Goal: Task Accomplishment & Management: Use online tool/utility

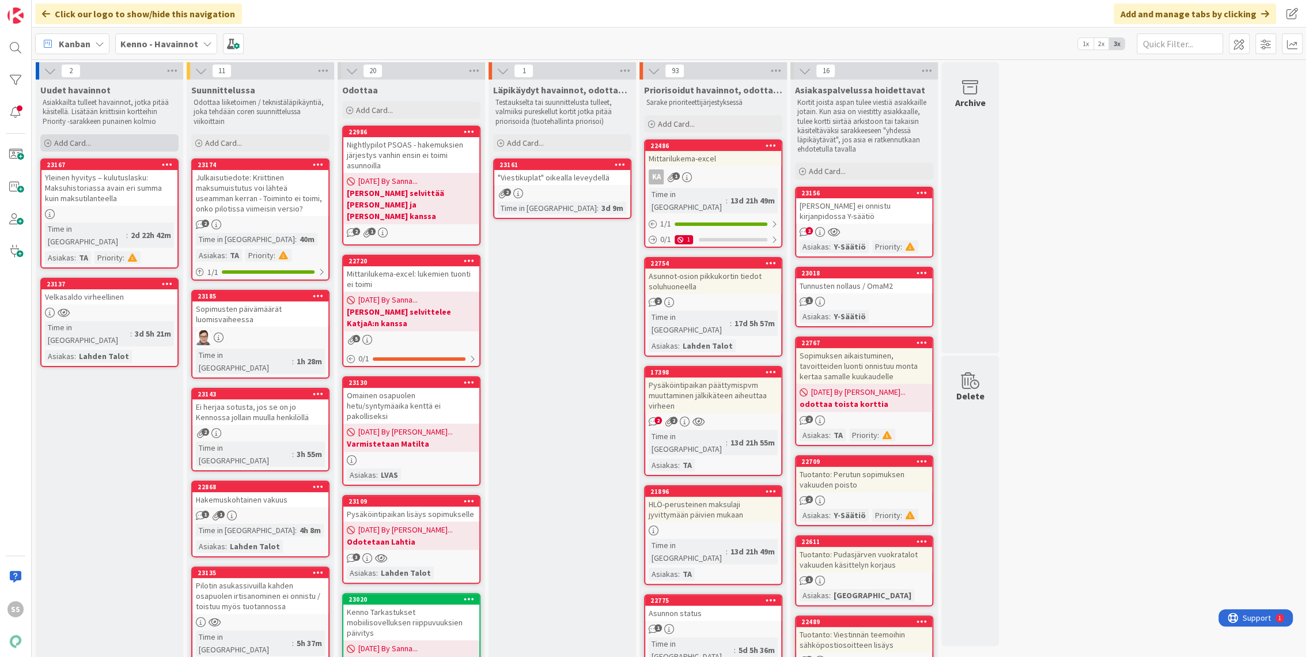
click at [70, 138] on span "Add Card..." at bounding box center [72, 143] width 37 height 10
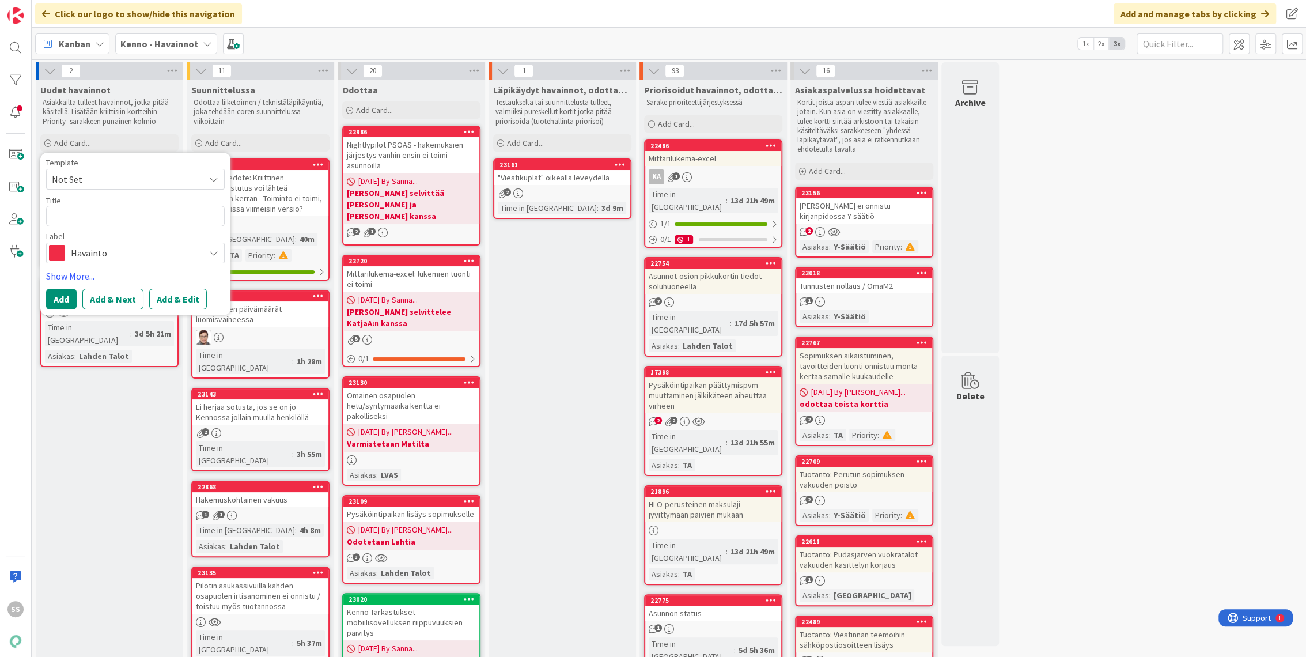
type textarea "x"
type textarea "A"
type textarea "x"
type textarea "Ei"
type textarea "x"
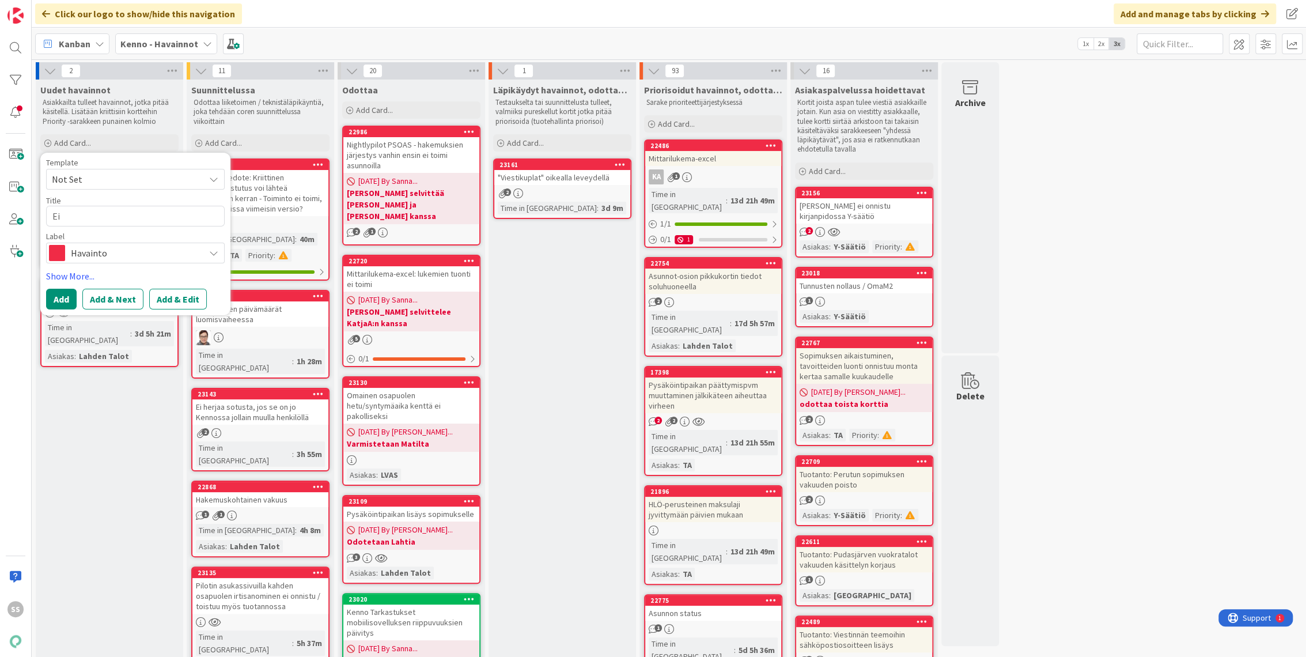
type textarea "Ei n"
type textarea "x"
type textarea "Ei"
type textarea "x"
type textarea "Ei"
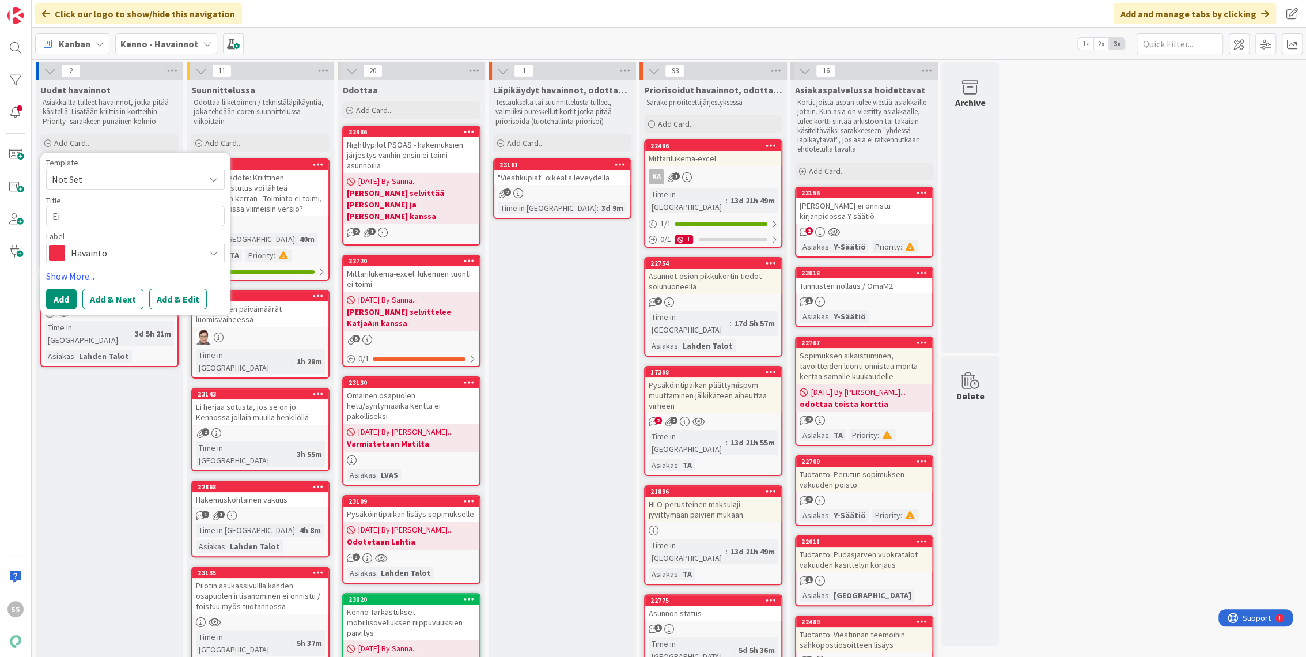
type textarea "x"
type textarea "E"
type textarea "A"
type textarea "x"
type textarea "As"
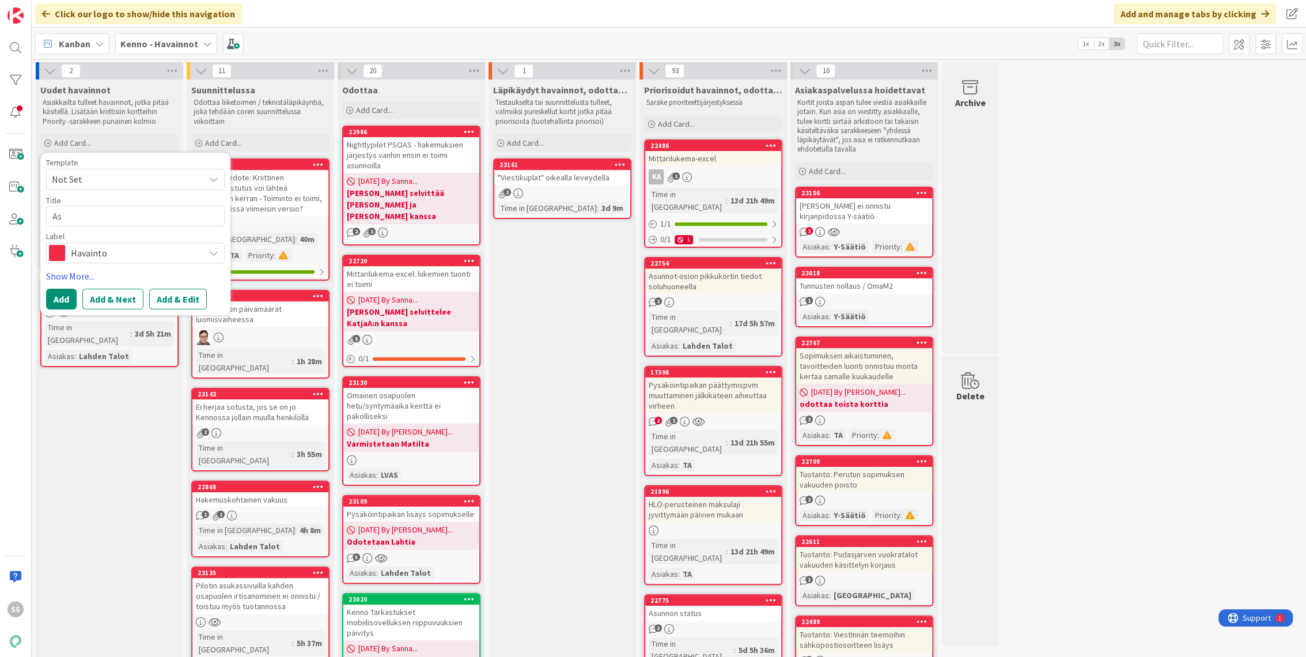
type textarea "x"
type textarea "Asu"
type textarea "x"
type textarea "Asuk"
type textarea "x"
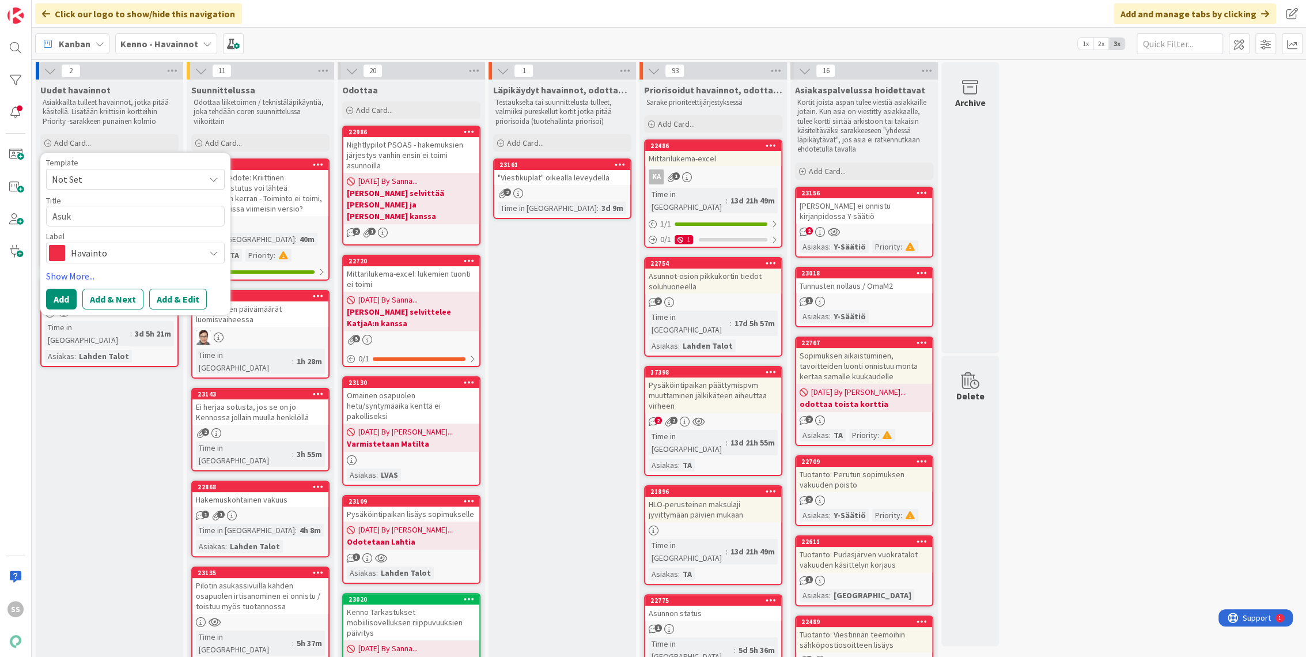
type textarea "Asuka"
type textarea "x"
type textarea "Asukas"
type textarea "x"
type textarea "Asukass"
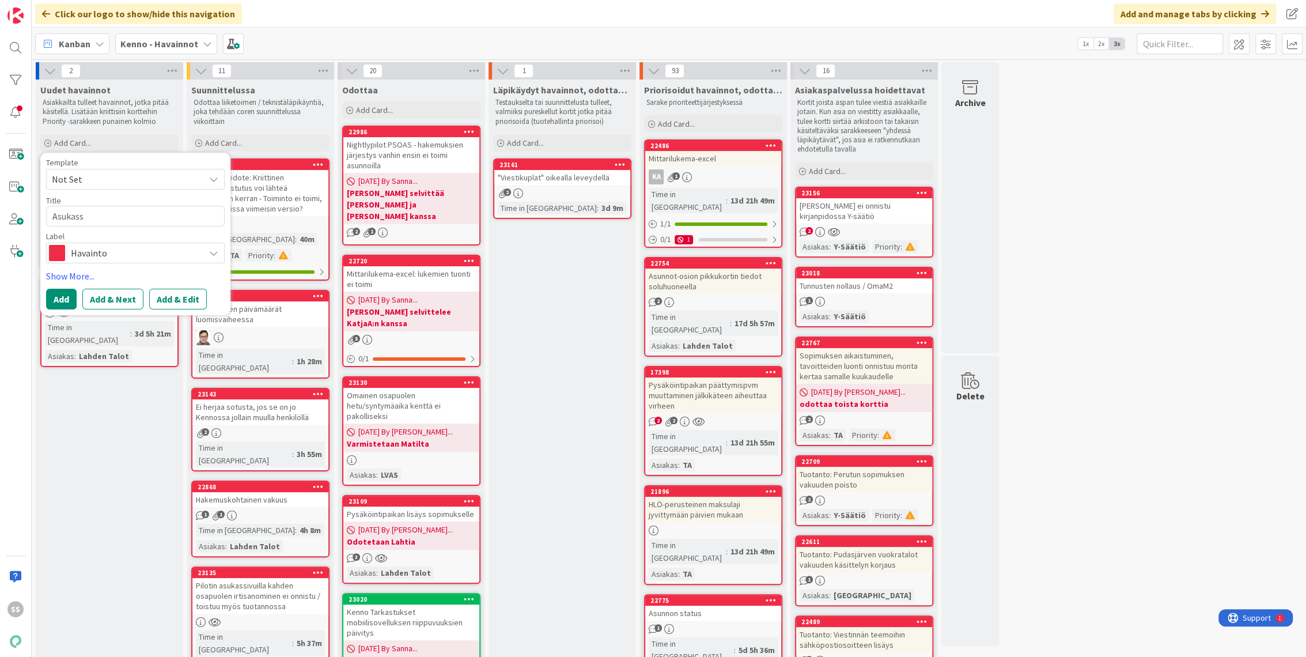
type textarea "x"
type textarea "Asukassi"
type textarea "x"
type textarea "Asukassiv"
type textarea "x"
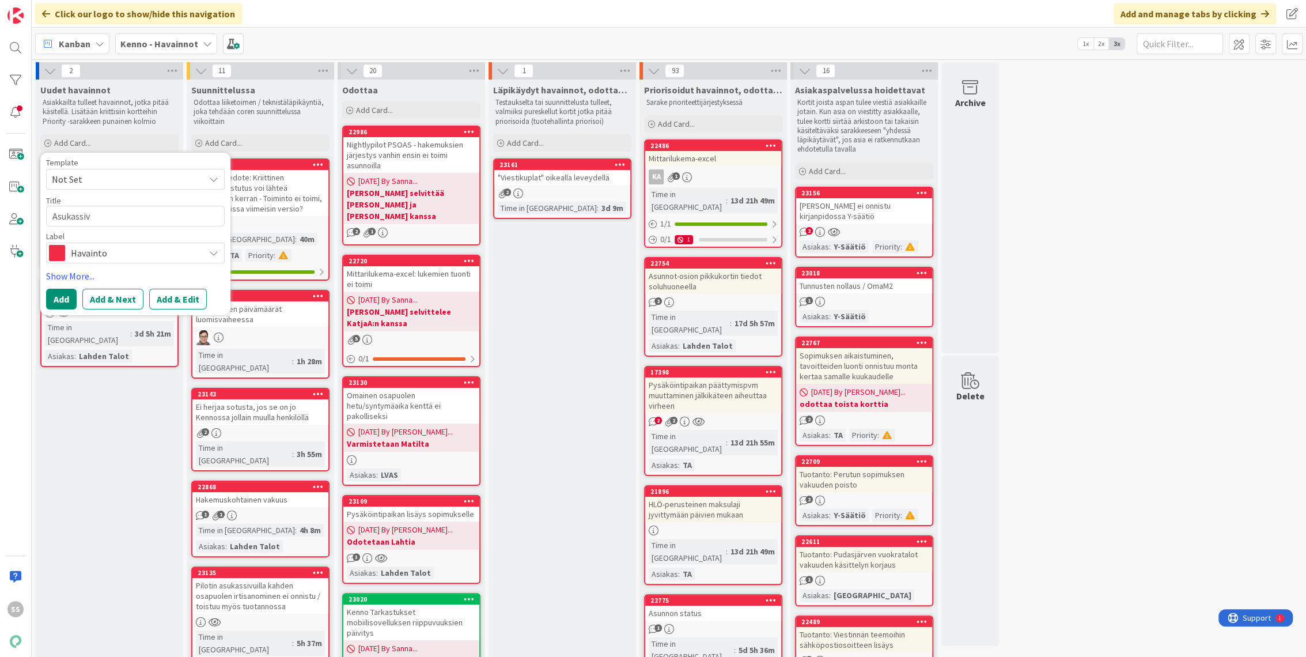
type textarea "Asukassivu"
type textarea "x"
type textarea "Asukassivui"
type textarea "x"
type textarea "Asukassivuil"
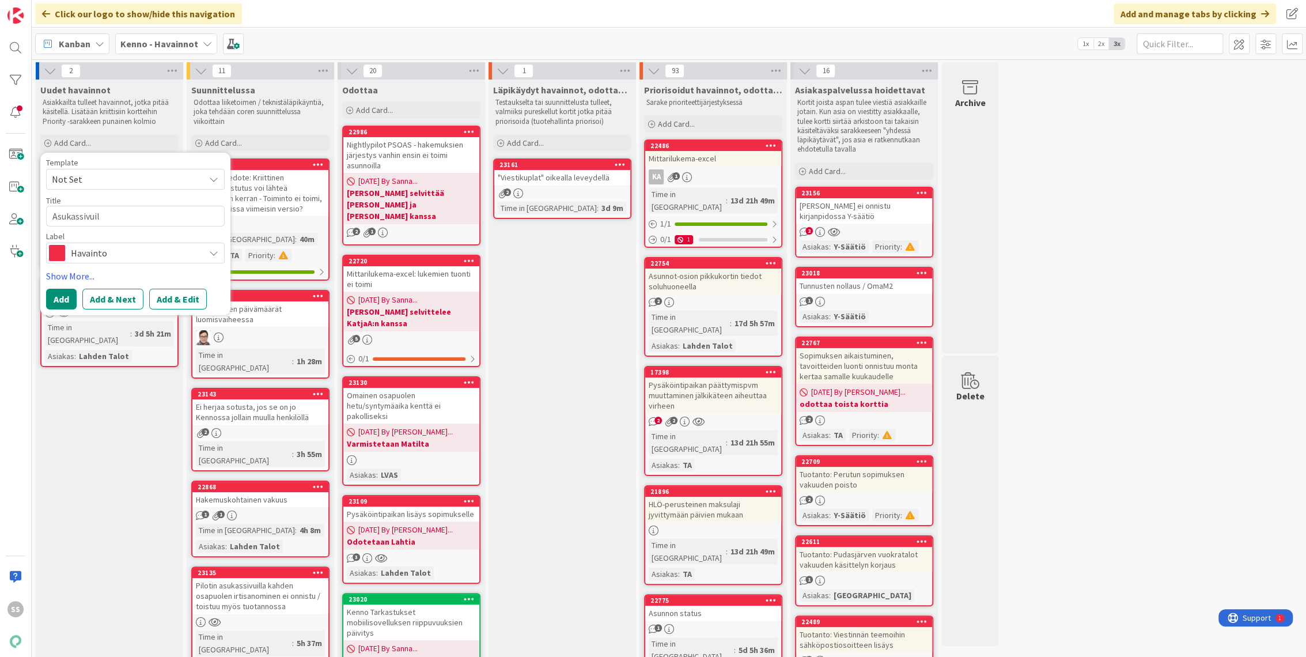
type textarea "x"
type textarea "Asukassivuill"
type textarea "x"
type textarea "Asukassivuilla"
type textarea "x"
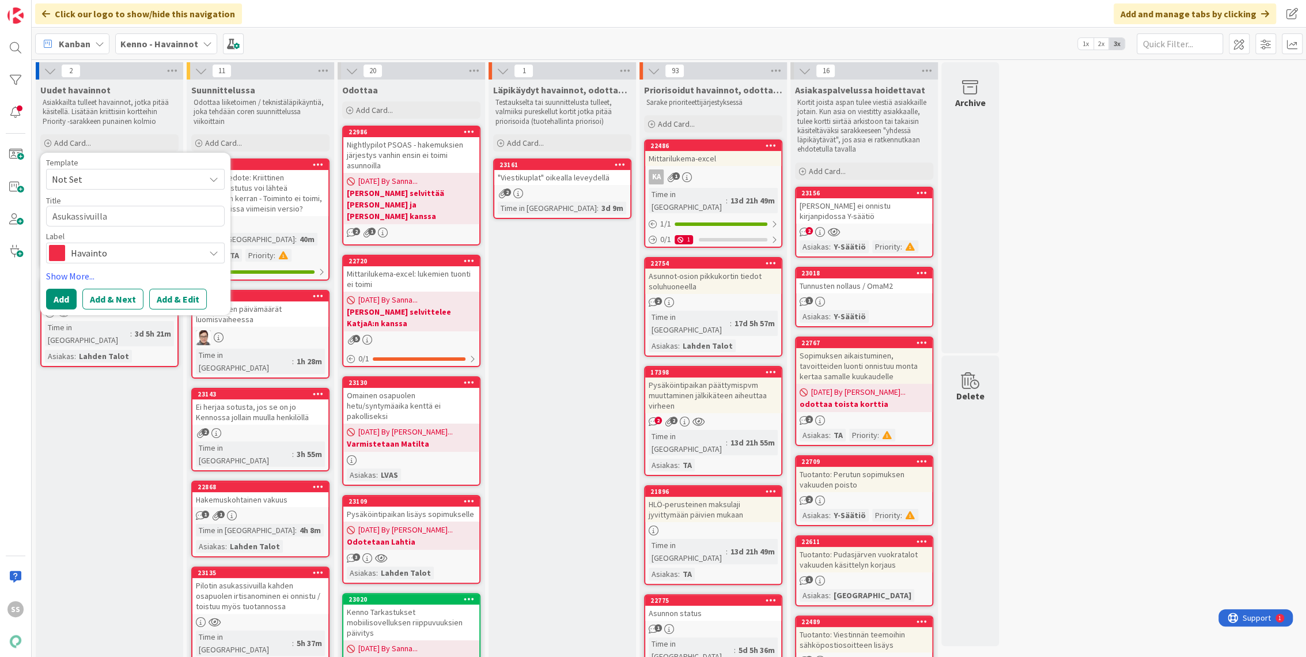
type textarea "Asukassivuilla e"
type textarea "x"
type textarea "Asukassivuilla ei"
type textarea "x"
type textarea "Asukassivuilla ei n"
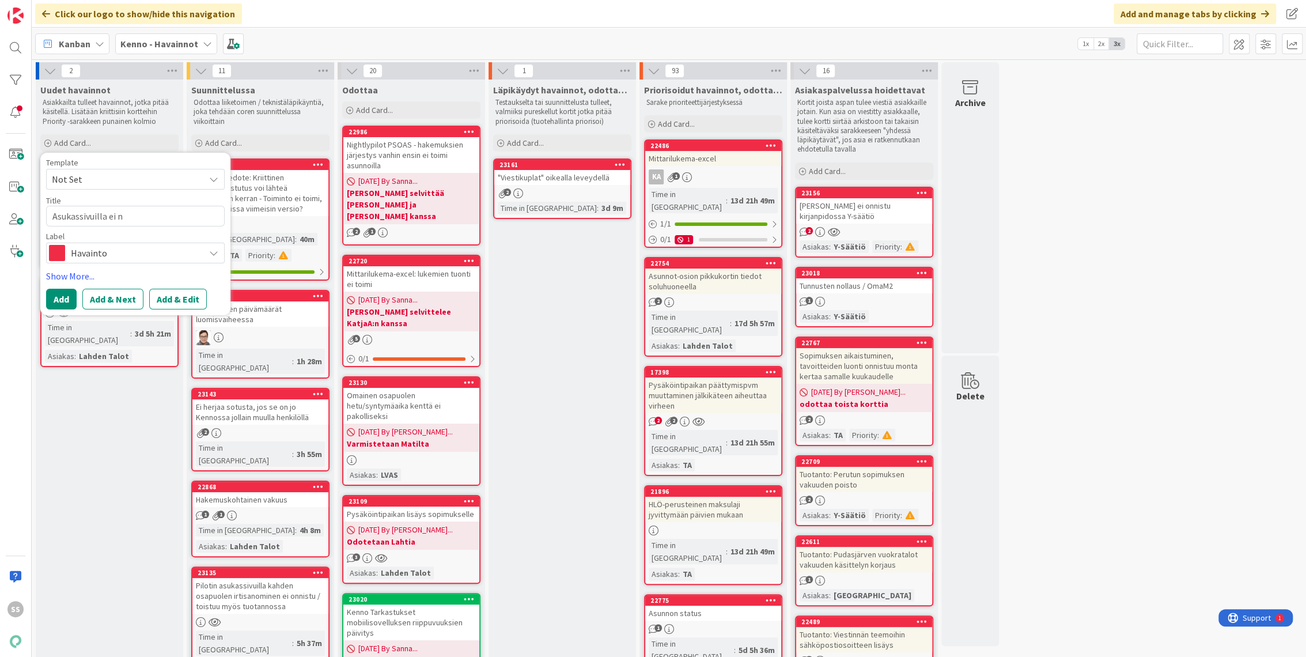
type textarea "x"
type textarea "Asukassivuilla ei nä"
type textarea "x"
type textarea "Asukassivuilla ei näy"
type textarea "x"
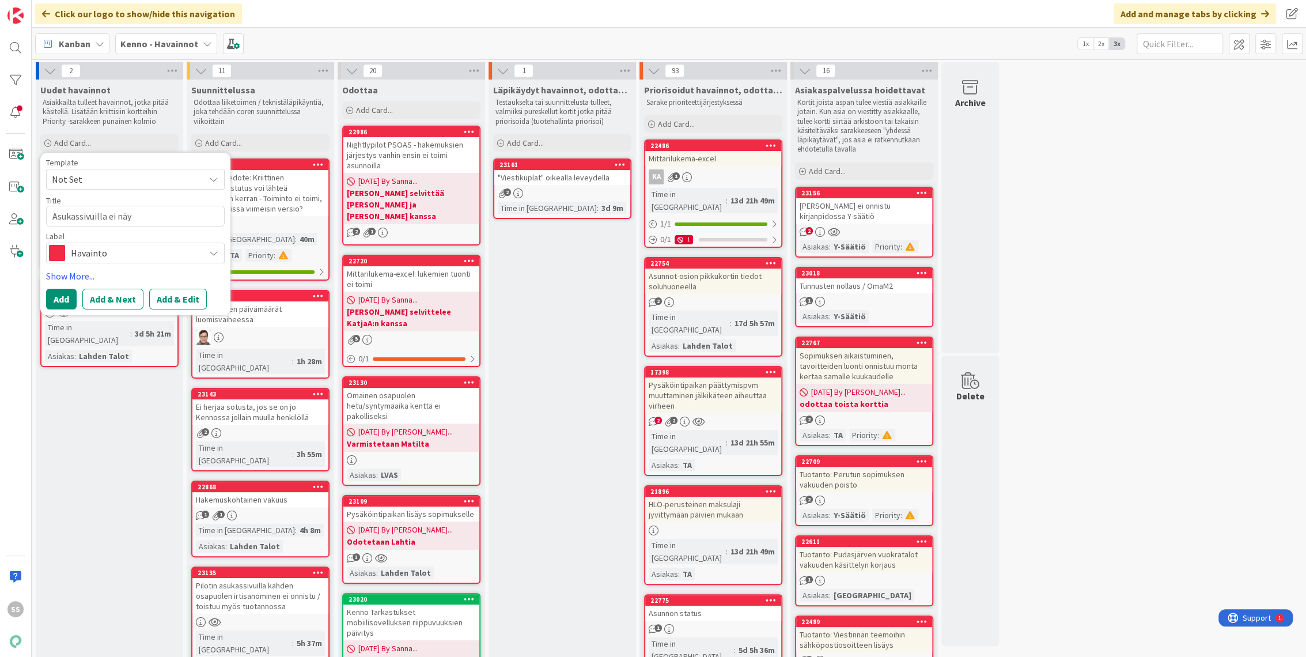
type textarea "Asukassivuilla ei näy"
type textarea "x"
type textarea "Asukassivuilla ei näy h"
type textarea "x"
type textarea "Asukassivuilla ei näy hu"
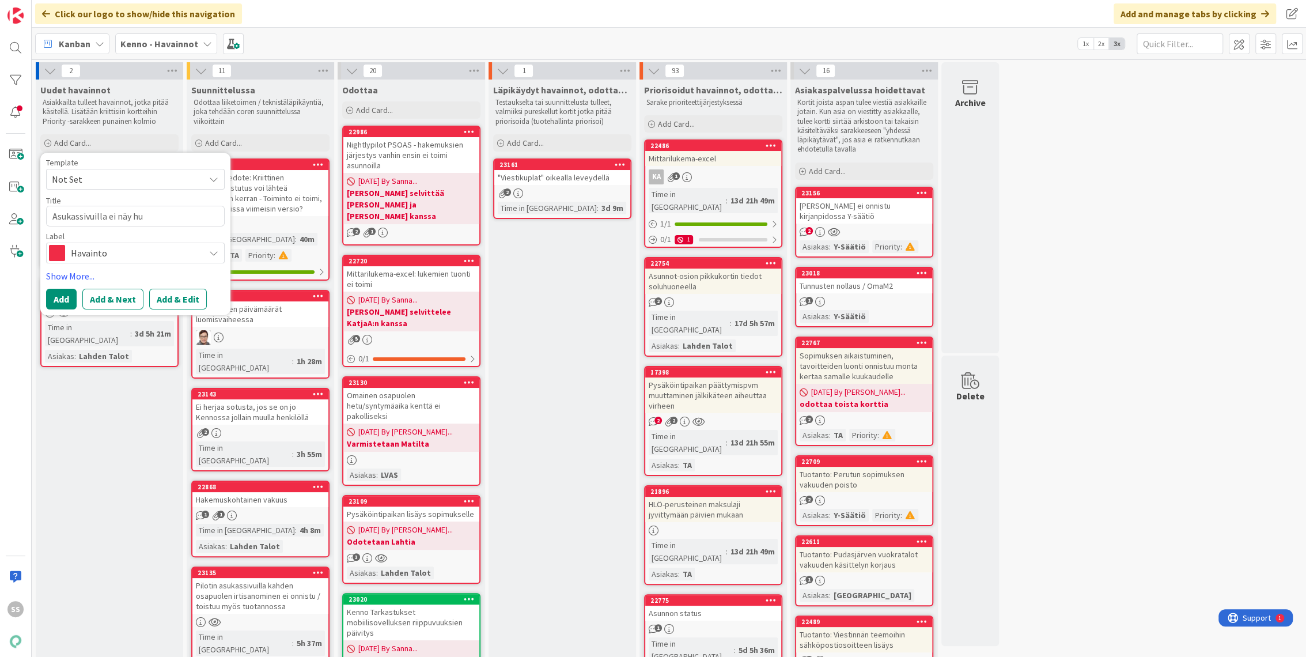
type textarea "x"
type textarea "Asukassivuilla ei näy huo"
type textarea "x"
type textarea "Asukassivuilla ei näy huol"
type textarea "x"
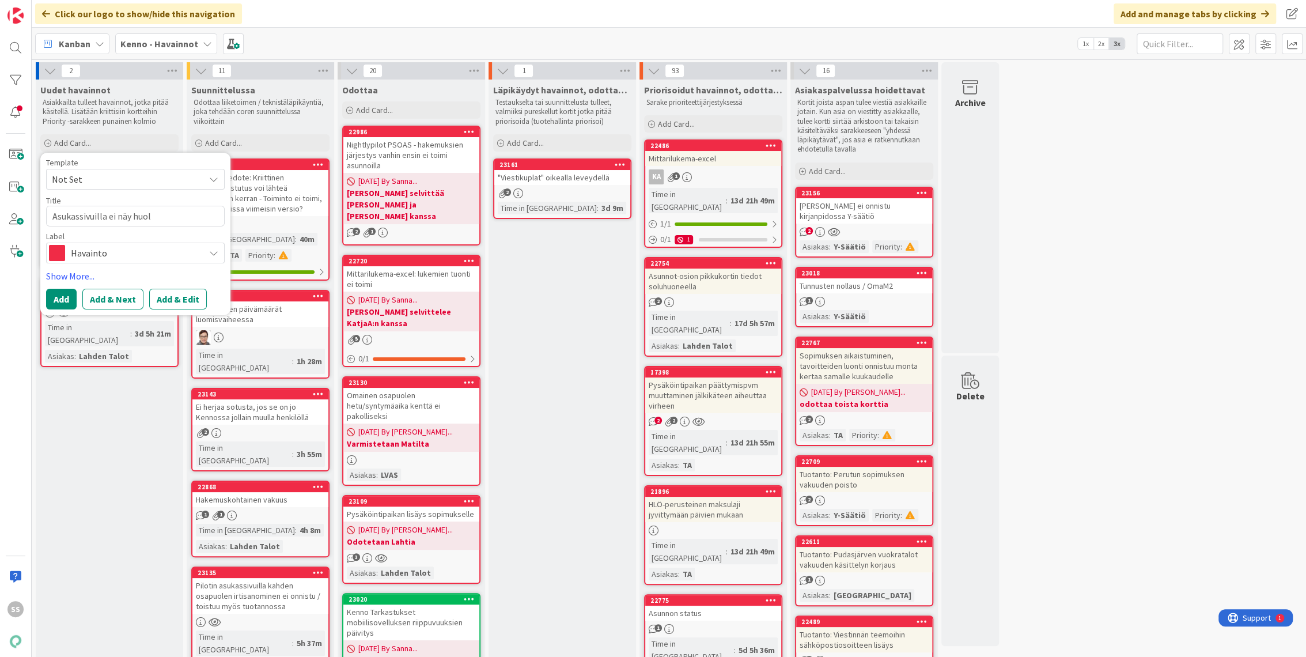
type textarea "Asukassivuilla ei näy huolt"
type textarea "x"
type textarea "Asukassivuilla ei näy huolto"
type textarea "x"
type textarea "Asukassivuilla ei näy huolt"
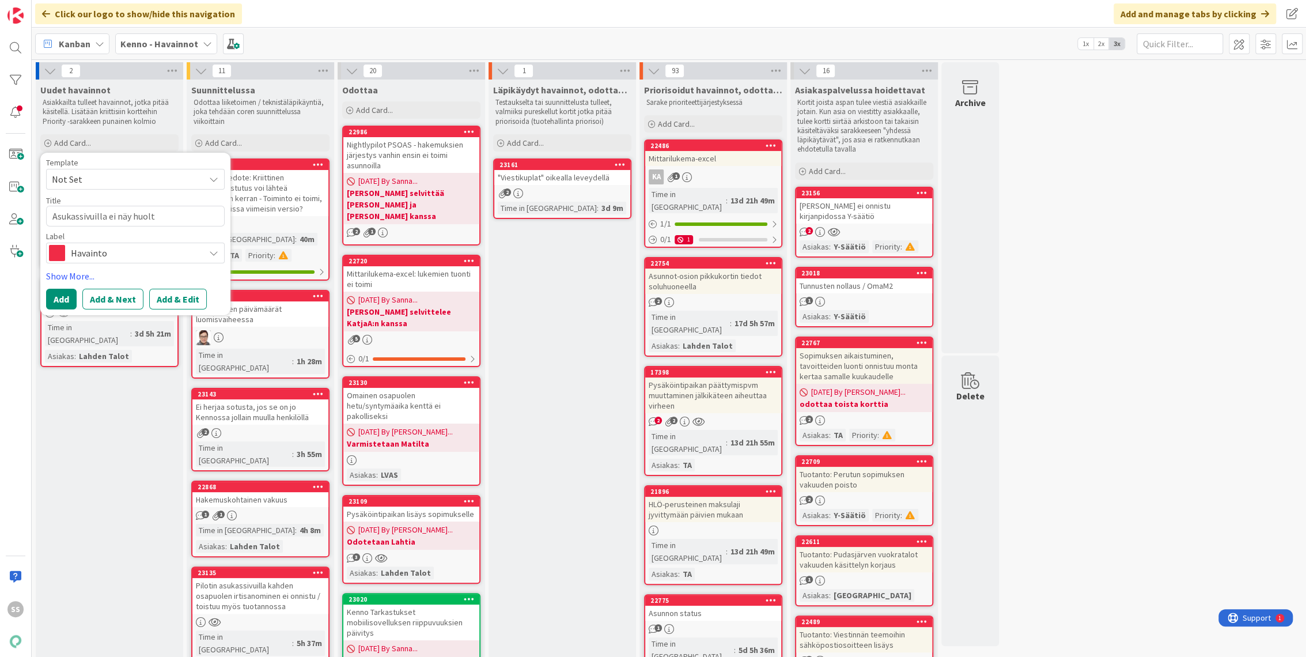
type textarea "x"
type textarea "Asukassivuilla ei näy huol"
type textarea "x"
type textarea "Asukassivuilla ei näy huo"
type textarea "x"
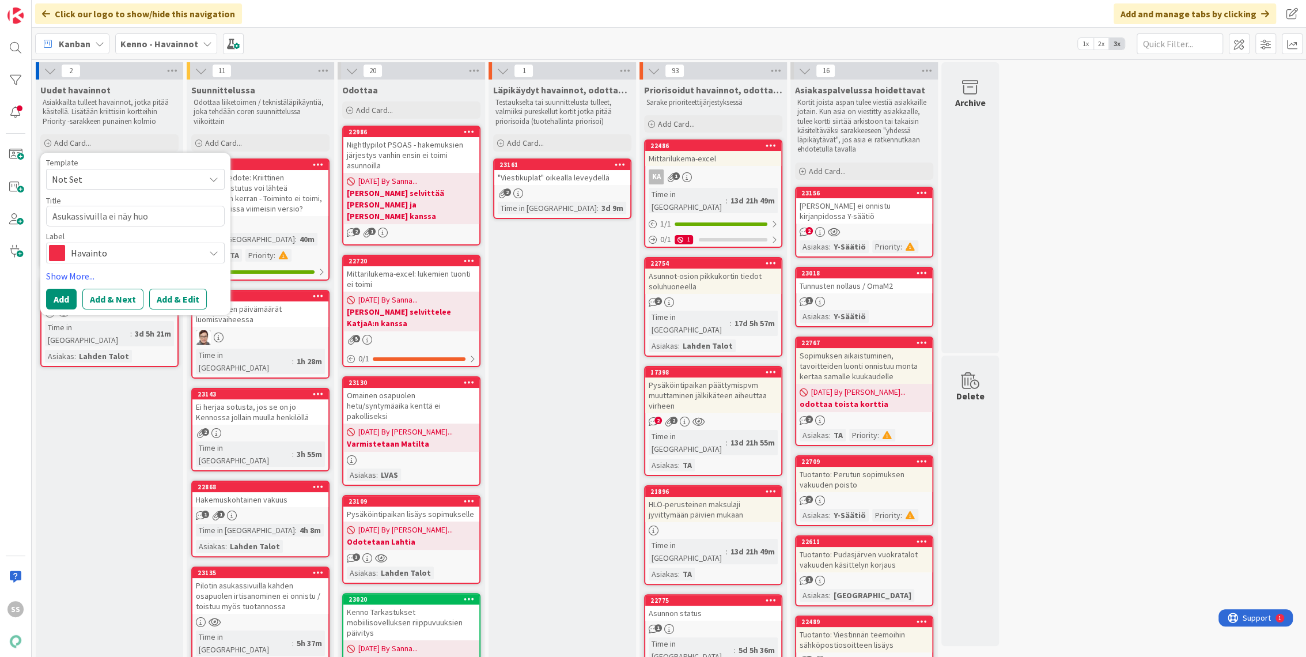
type textarea "Asukassivuilla ei näy hu"
type textarea "x"
type textarea "Asukassivuilla ei näy h"
type textarea "x"
type textarea "Asukassivuilla ei näy"
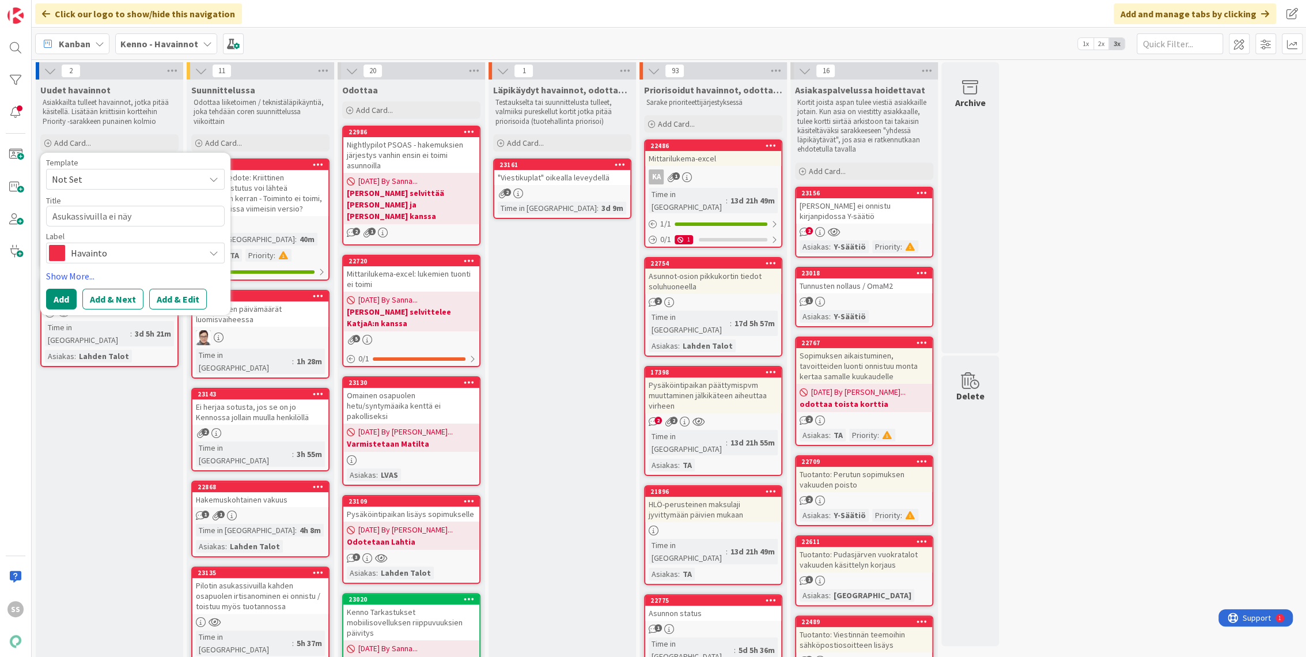
type textarea "x"
type textarea "Asukassivuilla ei näy v"
type textarea "x"
type textarea "Asukassivuilla ei näy va"
type textarea "x"
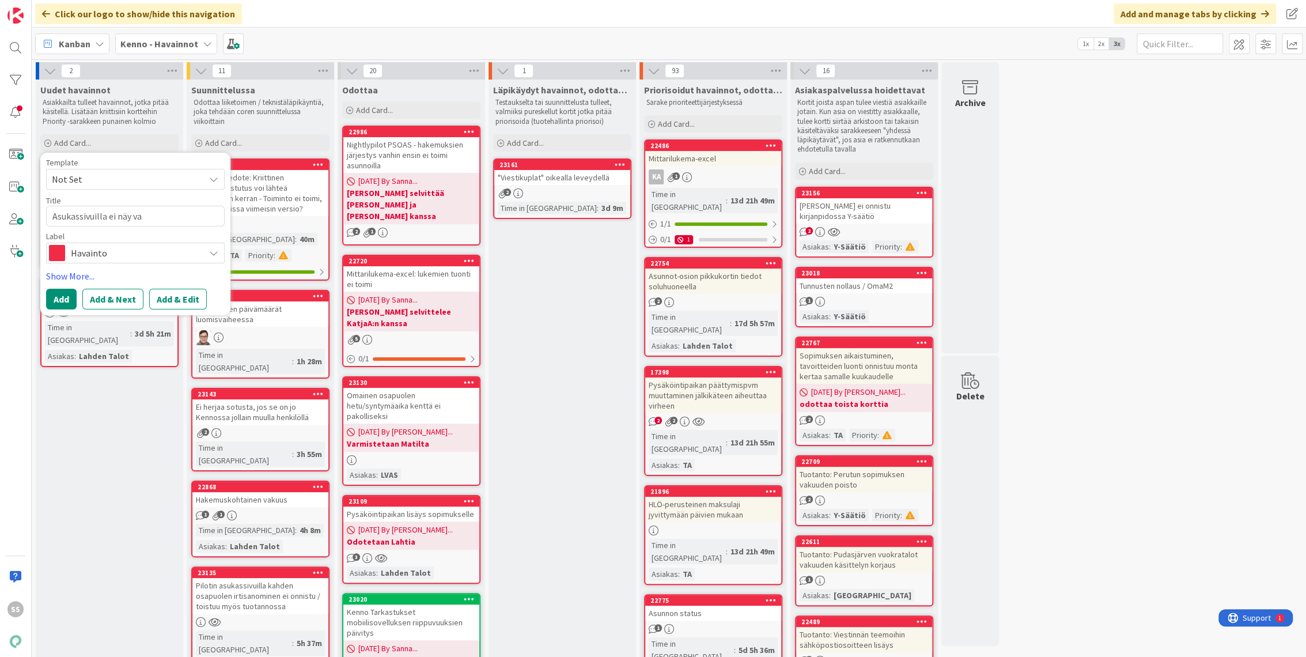
type textarea "Asukassivuilla ei näy van"
type textarea "x"
type textarea "Asukassivuilla ei näy vanh"
type textarea "x"
type textarea "Asukassivuilla ei näy vanha"
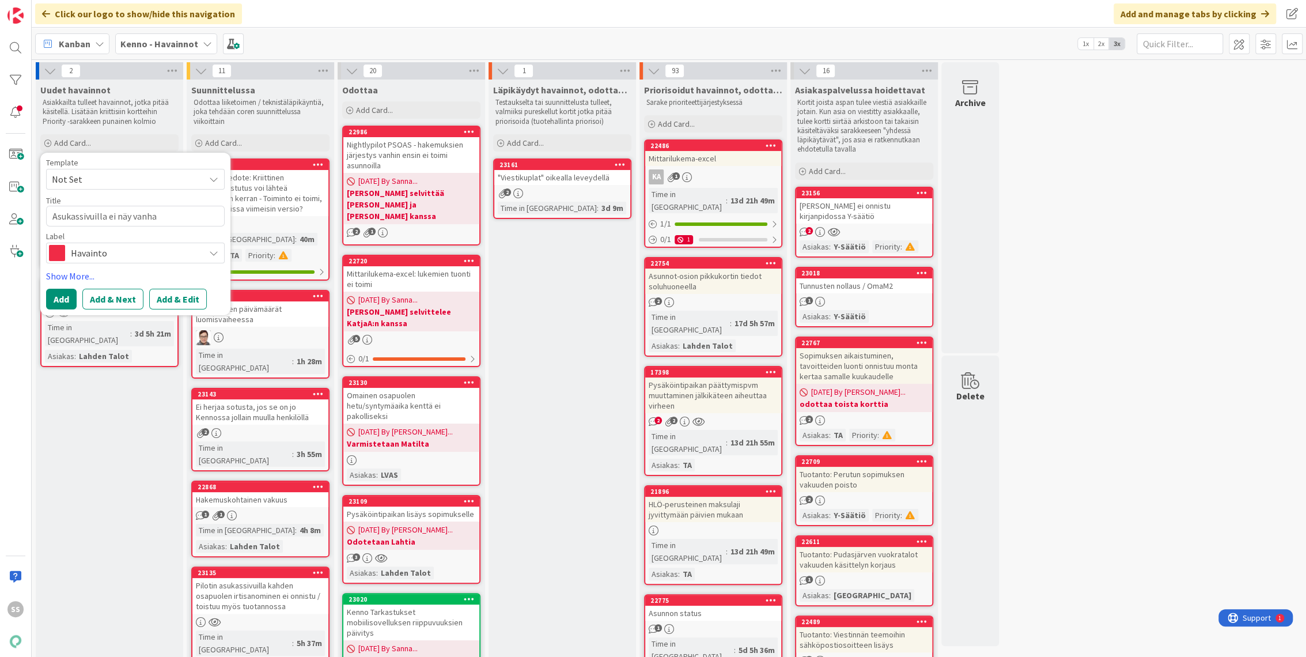
type textarea "x"
type textarea "Asukassivuilla ei näy vanhat"
type textarea "x"
type textarea "Asukassivuilla ei näy vanhat"
type textarea "x"
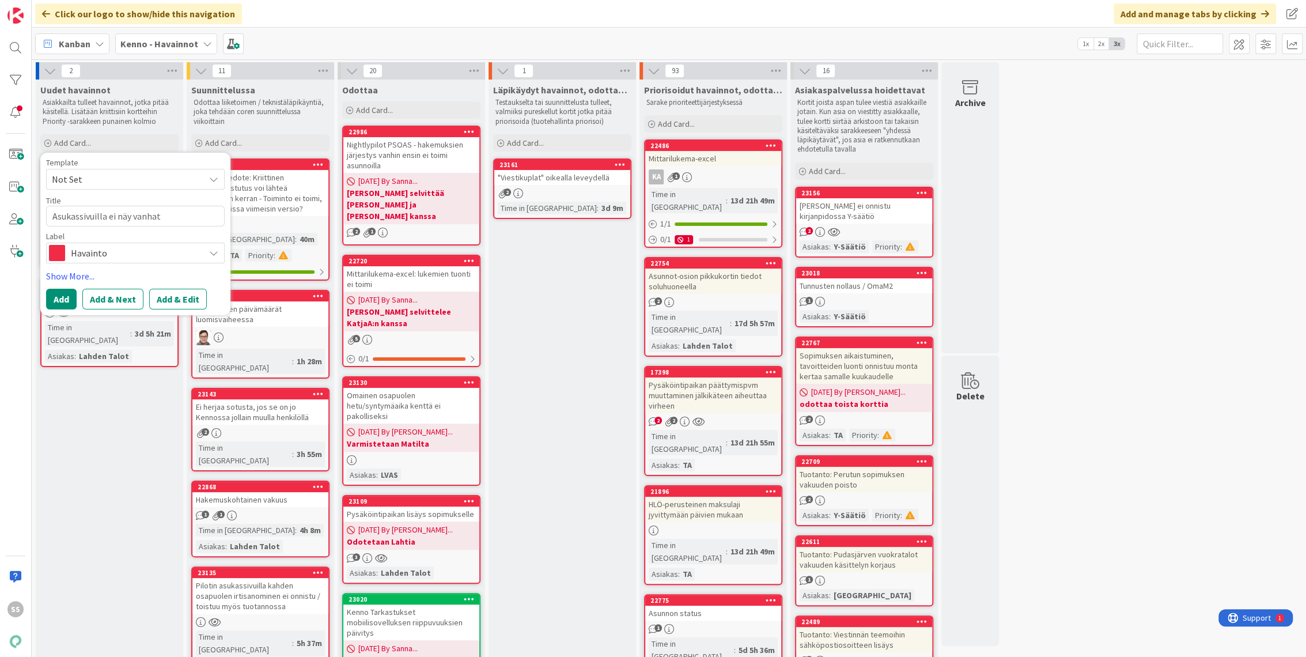
type textarea "Asukassivuilla ei näy vanhat h"
type textarea "x"
type textarea "Asukassivuilla ei näy vanhat hu"
type textarea "x"
type textarea "Asukassivuilla ei näy vanhat huo"
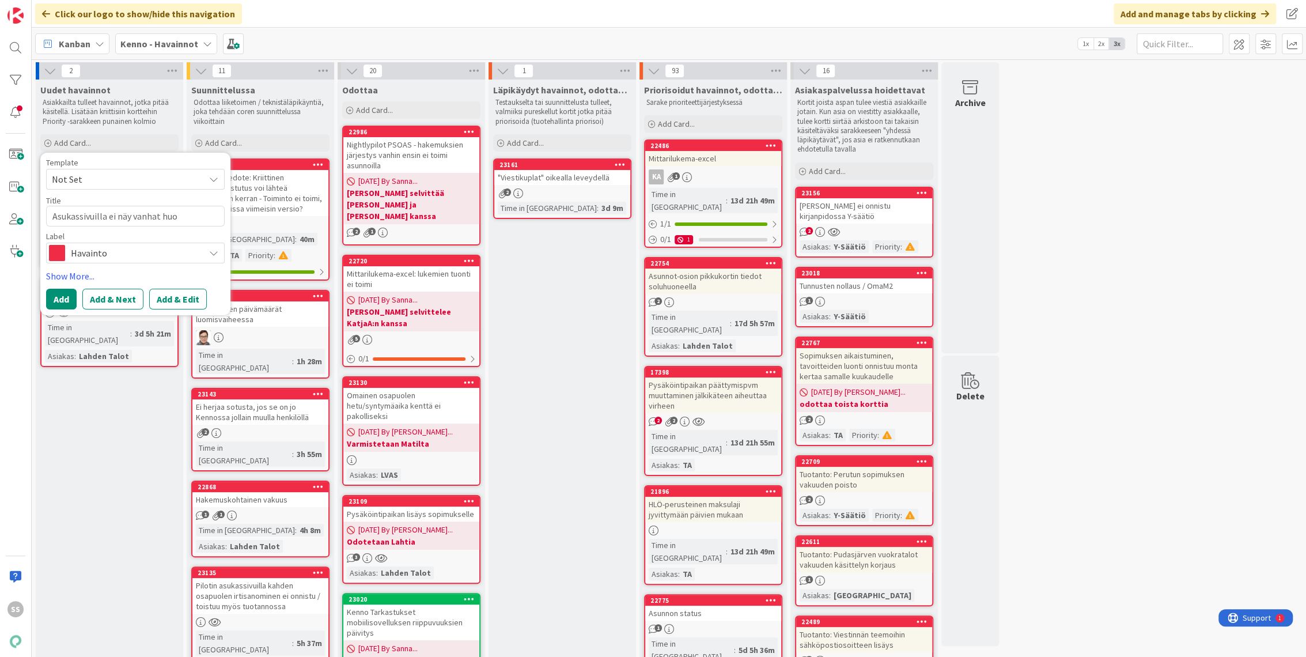
type textarea "x"
type textarea "Asukassivuilla ei näy vanhat huol"
type textarea "x"
type textarea "Asukassivuilla ei näy vanhat huo"
type textarea "x"
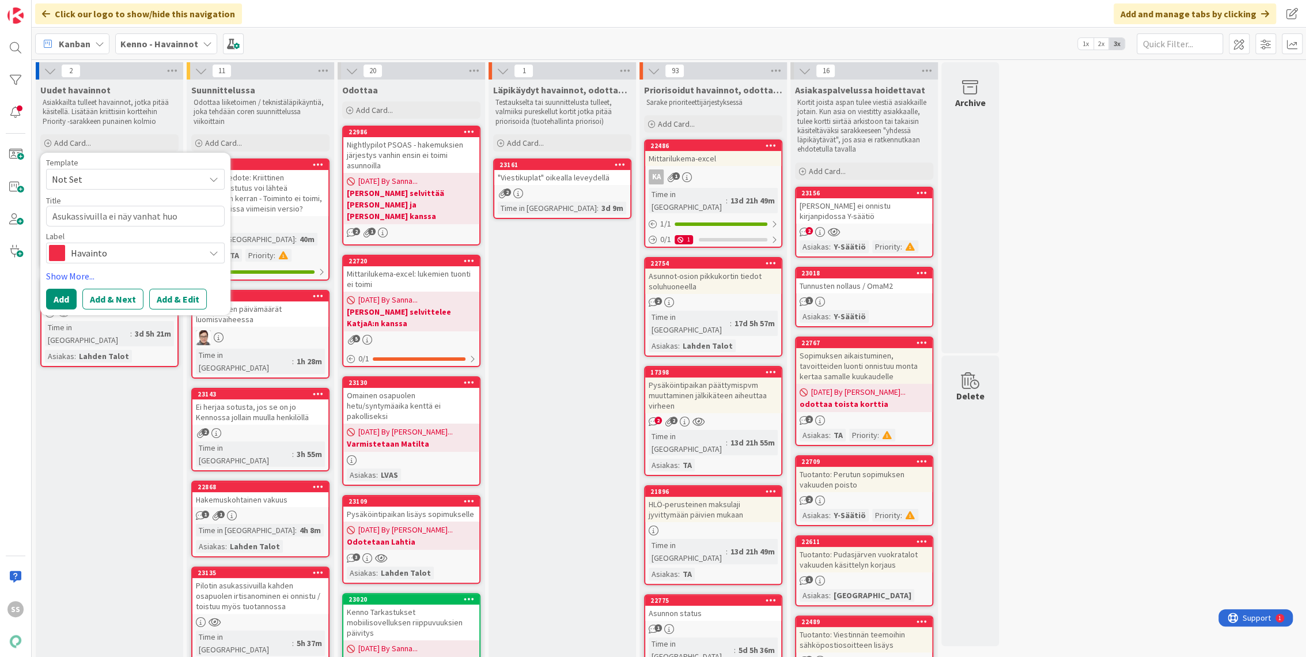
type textarea "Asukassivuilla ei näy vanhat hu"
type textarea "x"
type textarea "Asukassivuilla ei näy vanhat h"
type textarea "x"
type textarea "Asukassivuilla ei näy vanhat"
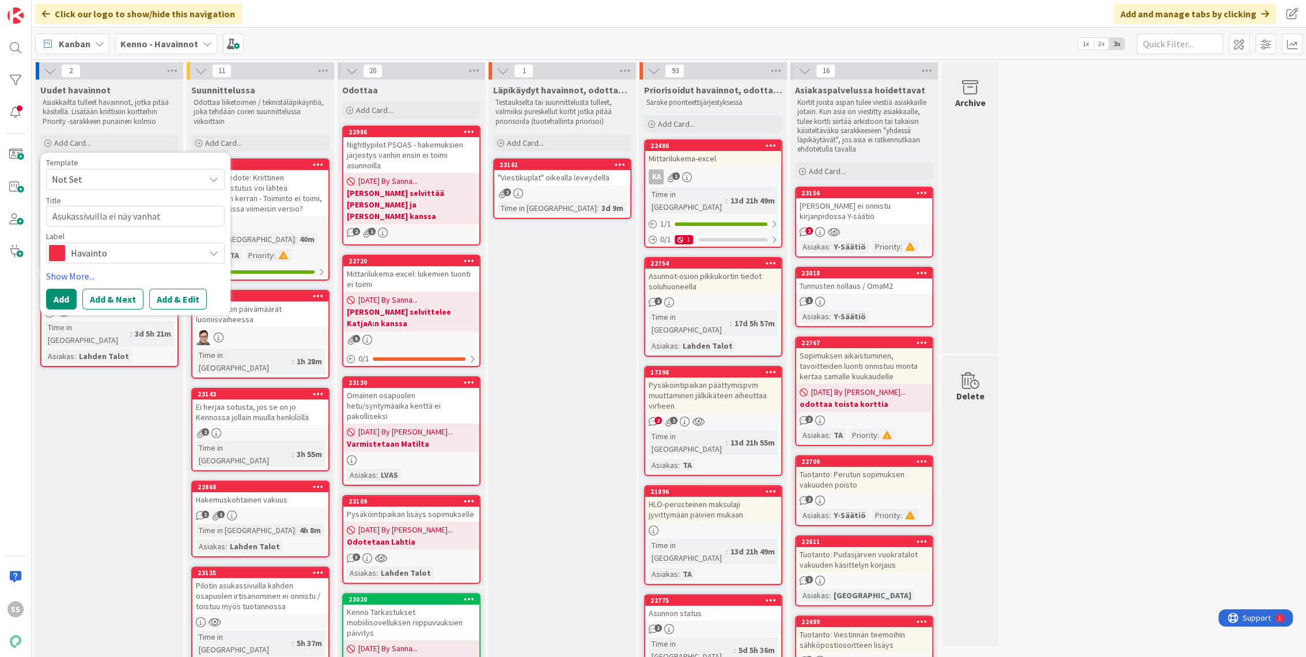
type textarea "x"
type textarea "Asukassivuilla ei näy vanhat i"
type textarea "x"
type textarea "Asukassivuilla ei näy vanhat il"
type textarea "x"
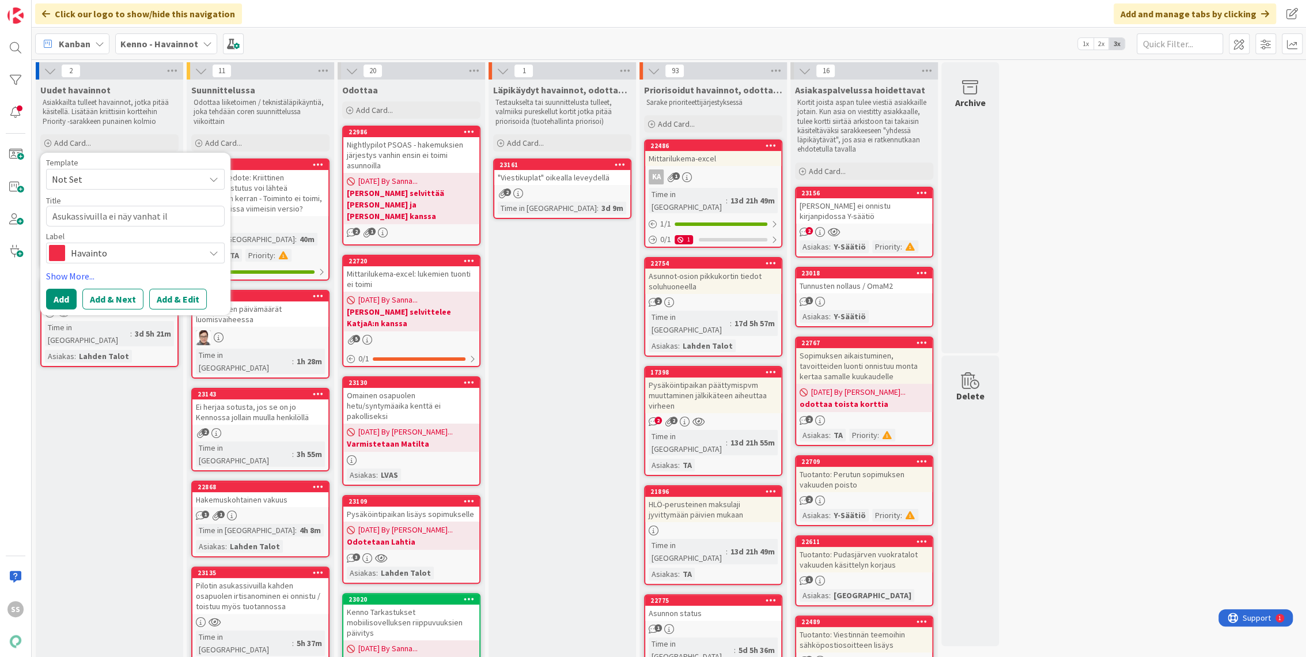
type textarea "Asukassivuilla ei näy vanhat ilm"
type textarea "x"
type textarea "Asukassivuilla ei näy vanhat ilmo"
type textarea "x"
type textarea "Asukassivuilla ei näy vanhat ilmoi"
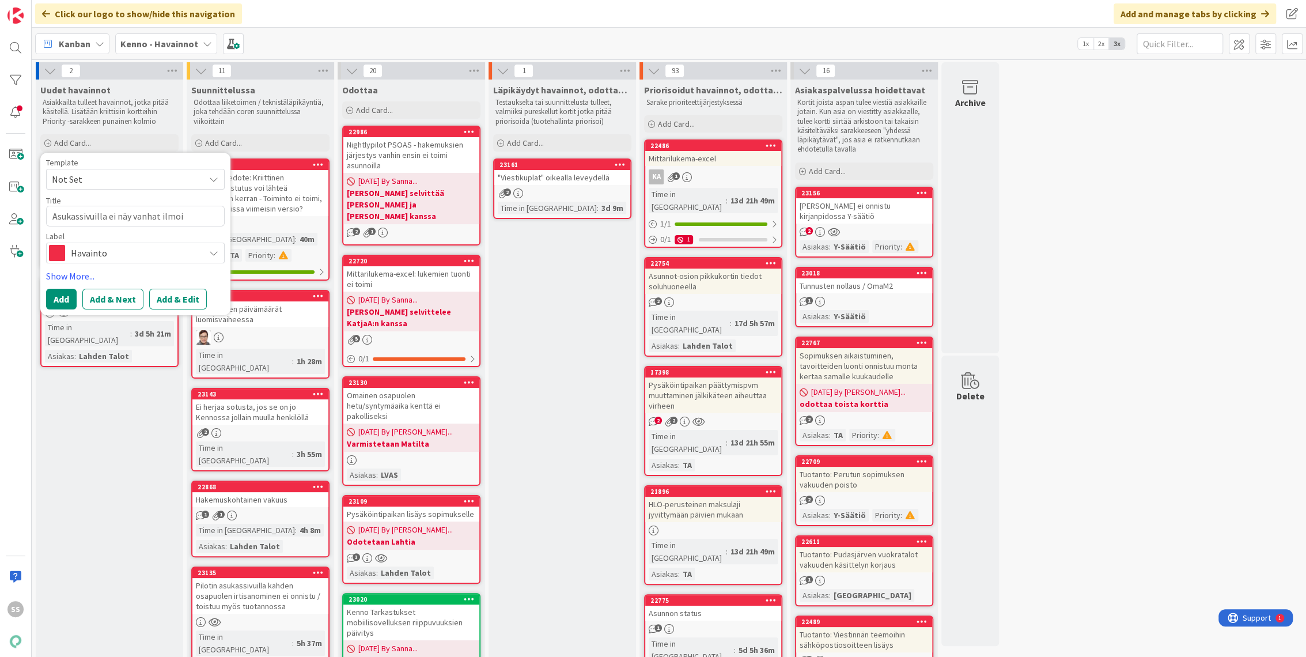
type textarea "x"
type textarea "Asukassivuilla ei näy vanhat ilmoit"
type textarea "x"
type textarea "Asukassivuilla ei näy vanhat ilmoitu"
type textarea "x"
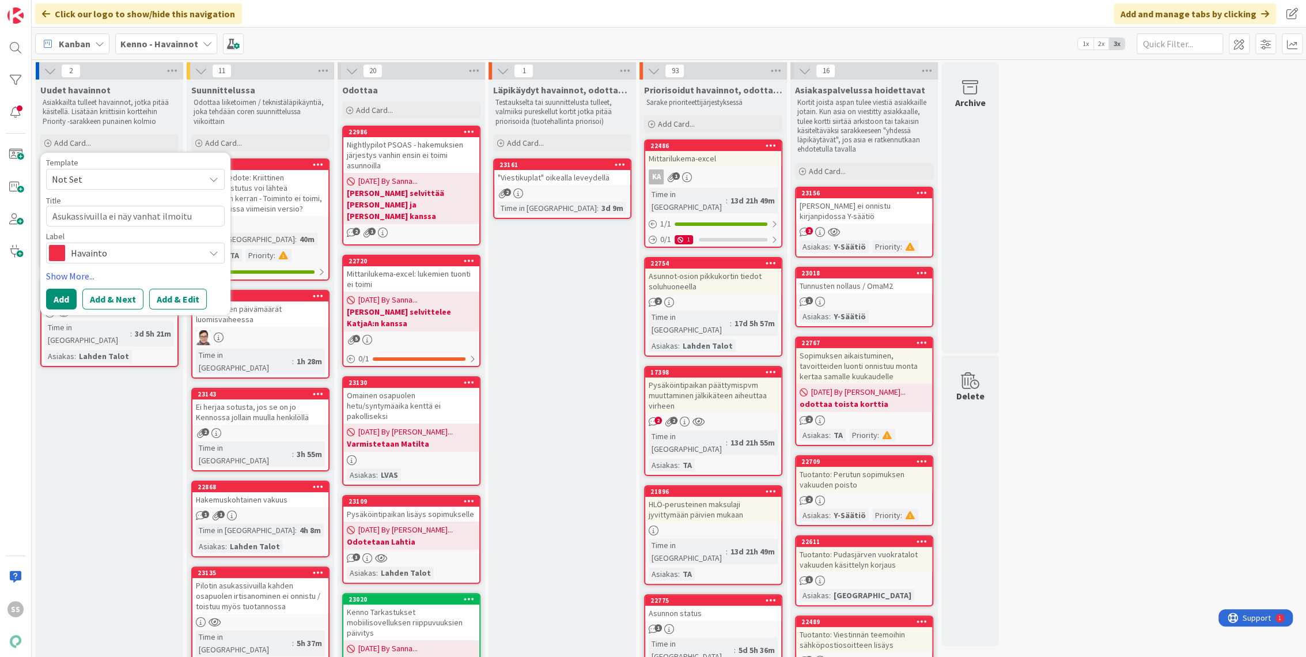
type textarea "Asukassivuilla ei näy vanhat ilmoituk"
type textarea "x"
type textarea "Asukassivuilla ei näy vanhat ilmoituks"
type textarea "x"
type textarea "Asukassivuilla ei näy vanhat ilmoitukse"
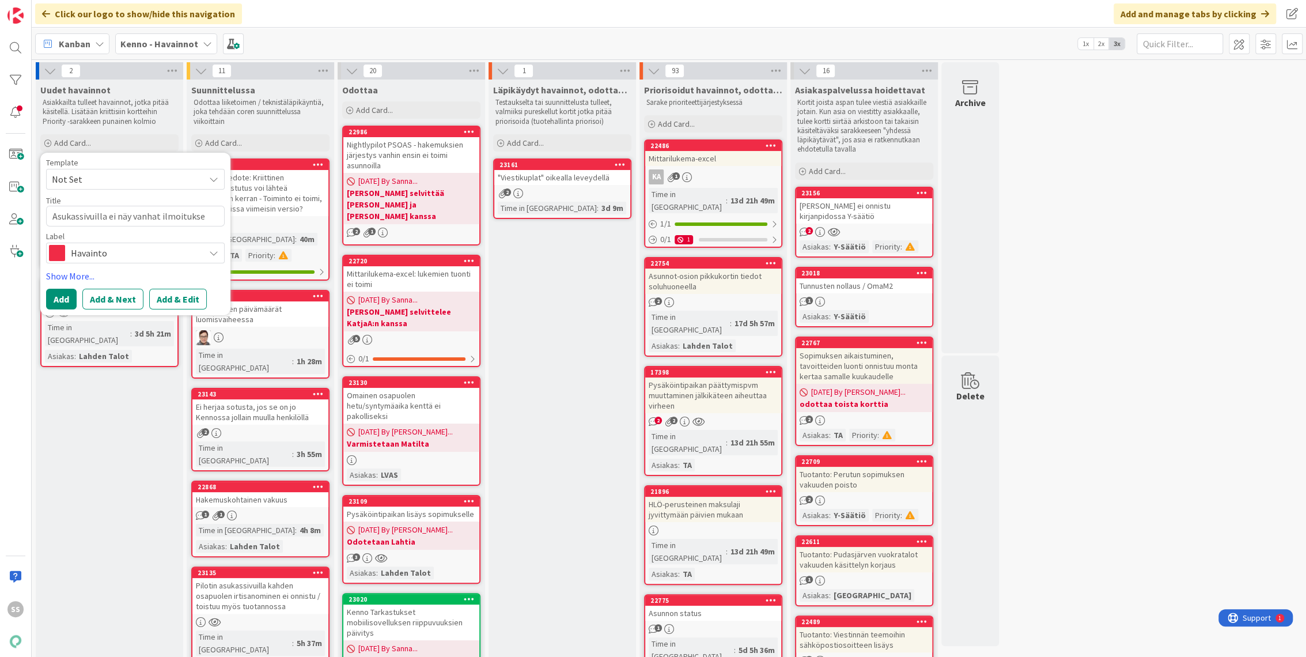
type textarea "x"
type textarea "Asukassivuilla ei näy vanhat ilmoitukset"
click at [195, 297] on button "Add & Edit" at bounding box center [178, 299] width 58 height 21
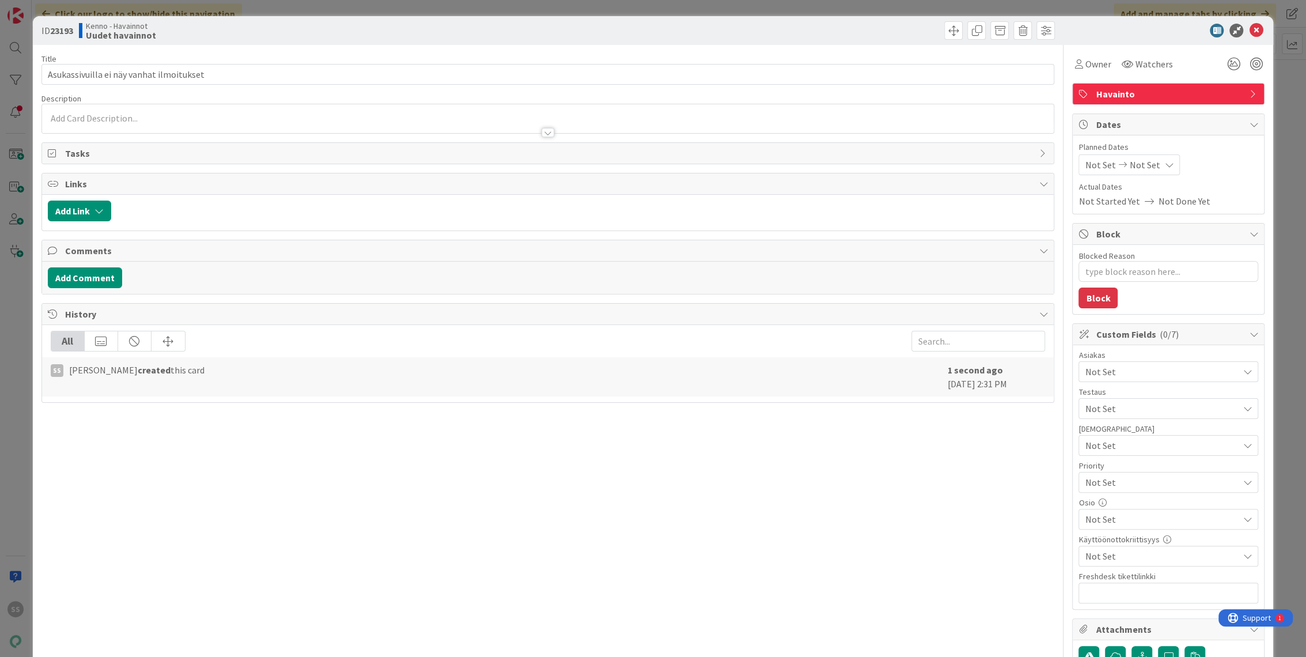
click at [167, 121] on div at bounding box center [548, 127] width 1012 height 12
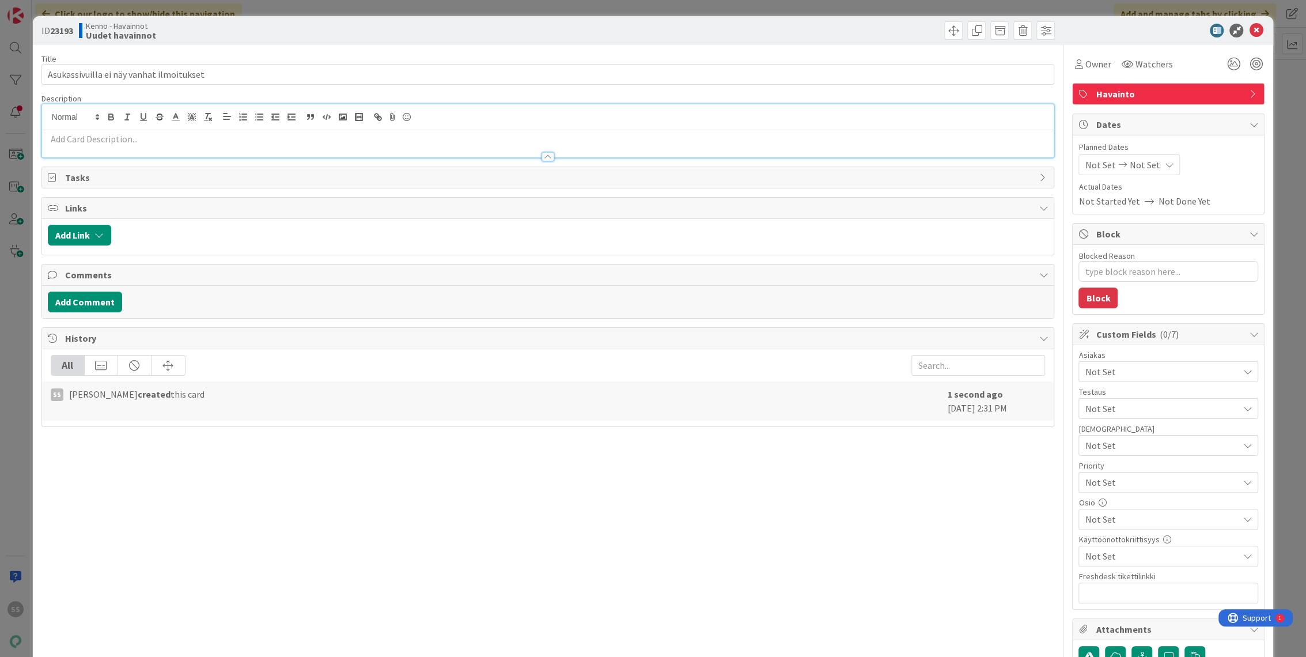
click at [139, 135] on p at bounding box center [548, 138] width 1000 height 13
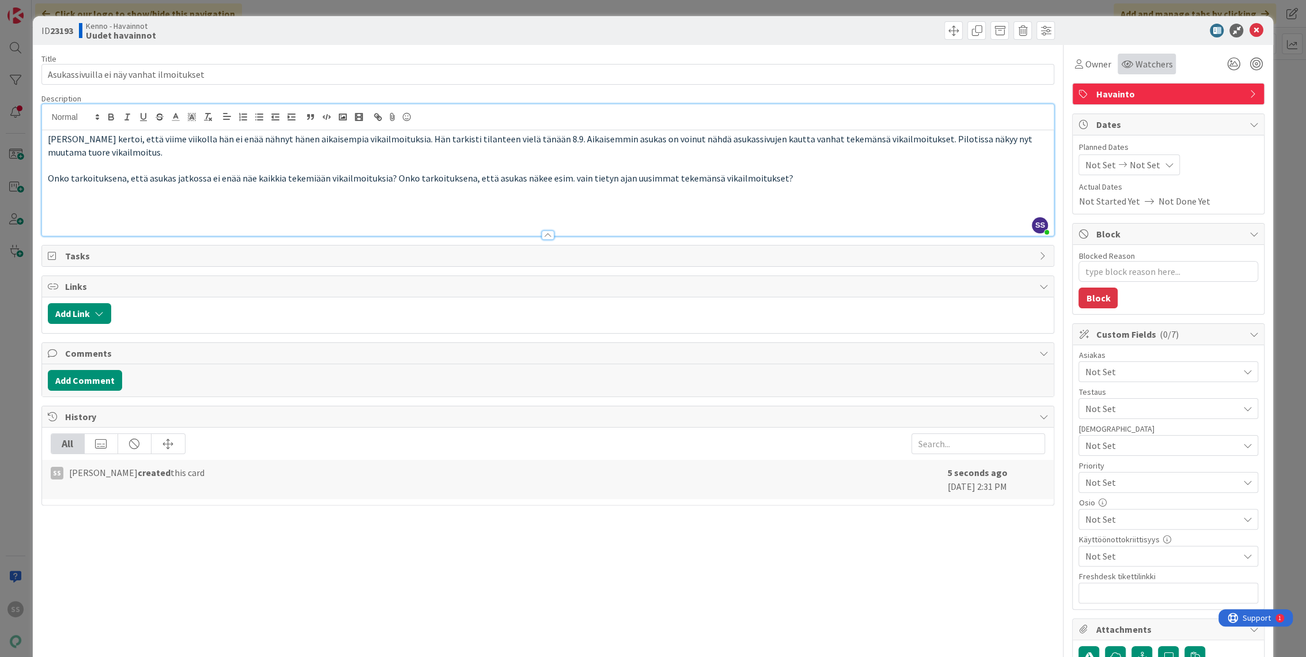
click at [1139, 67] on span "Watchers" at bounding box center [1153, 64] width 37 height 14
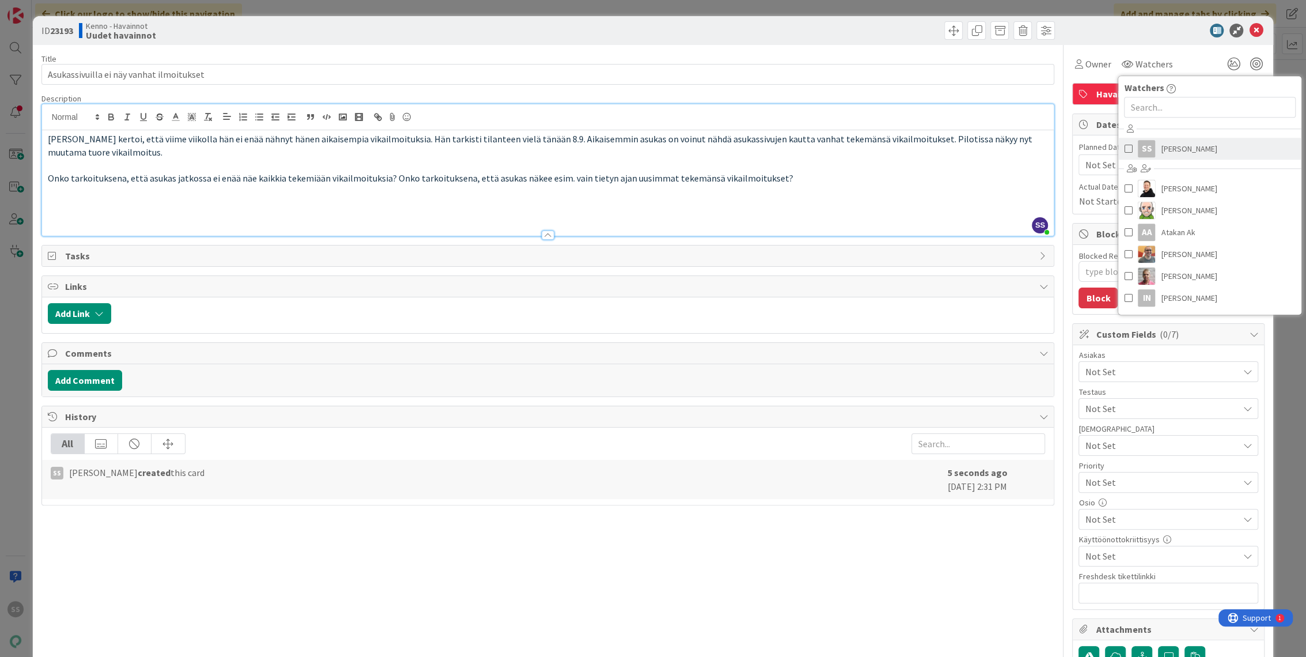
click at [1166, 142] on span "Sonja Sainio" at bounding box center [1188, 148] width 56 height 17
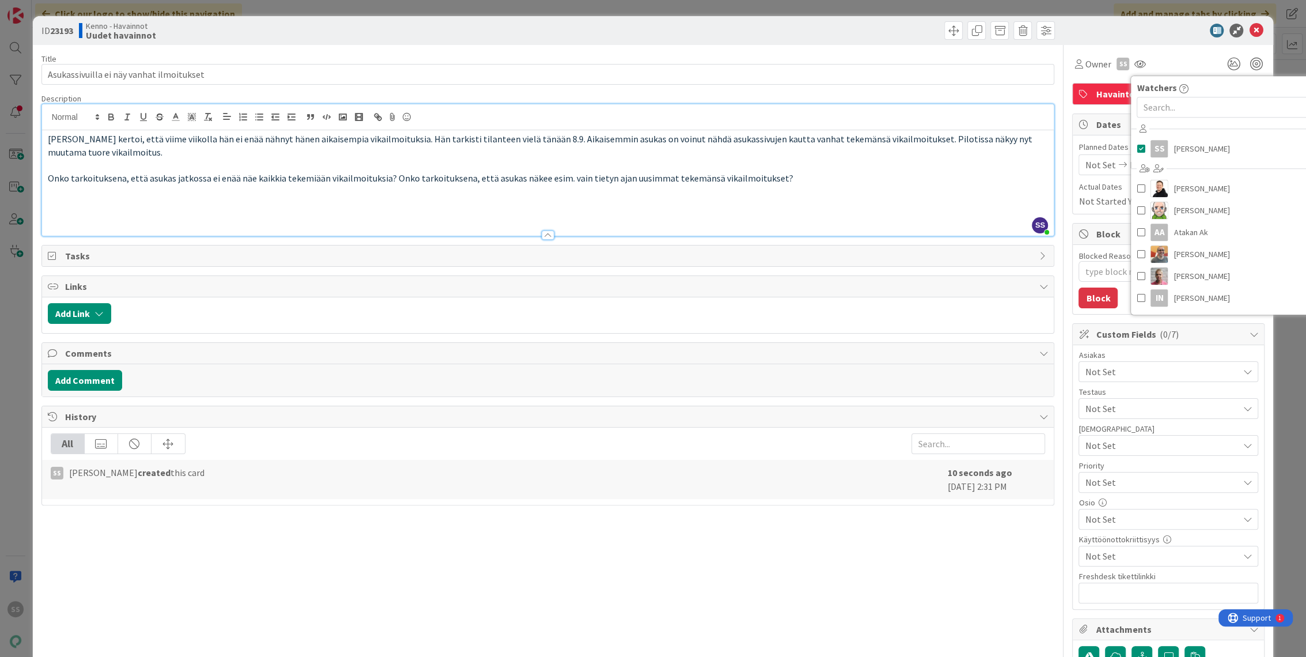
click at [1101, 371] on span "Not Set" at bounding box center [1160, 372] width 153 height 14
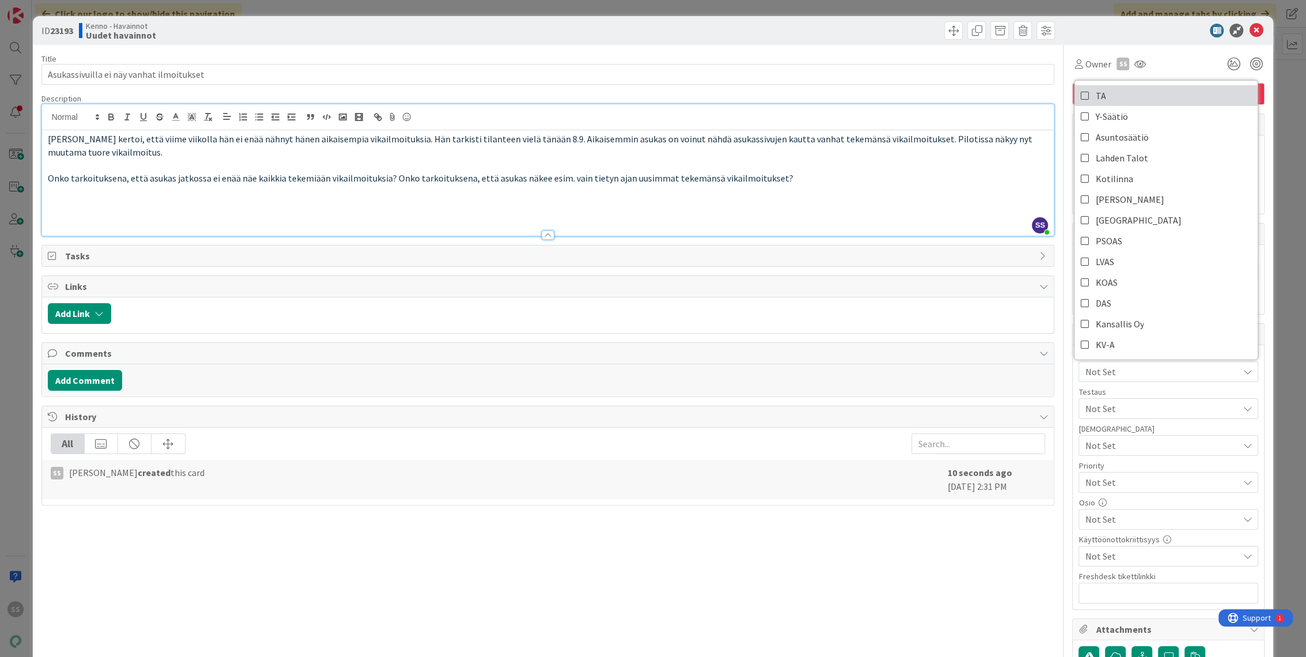
click at [1122, 94] on link "TA" at bounding box center [1165, 95] width 183 height 21
click at [776, 185] on p at bounding box center [548, 191] width 1000 height 13
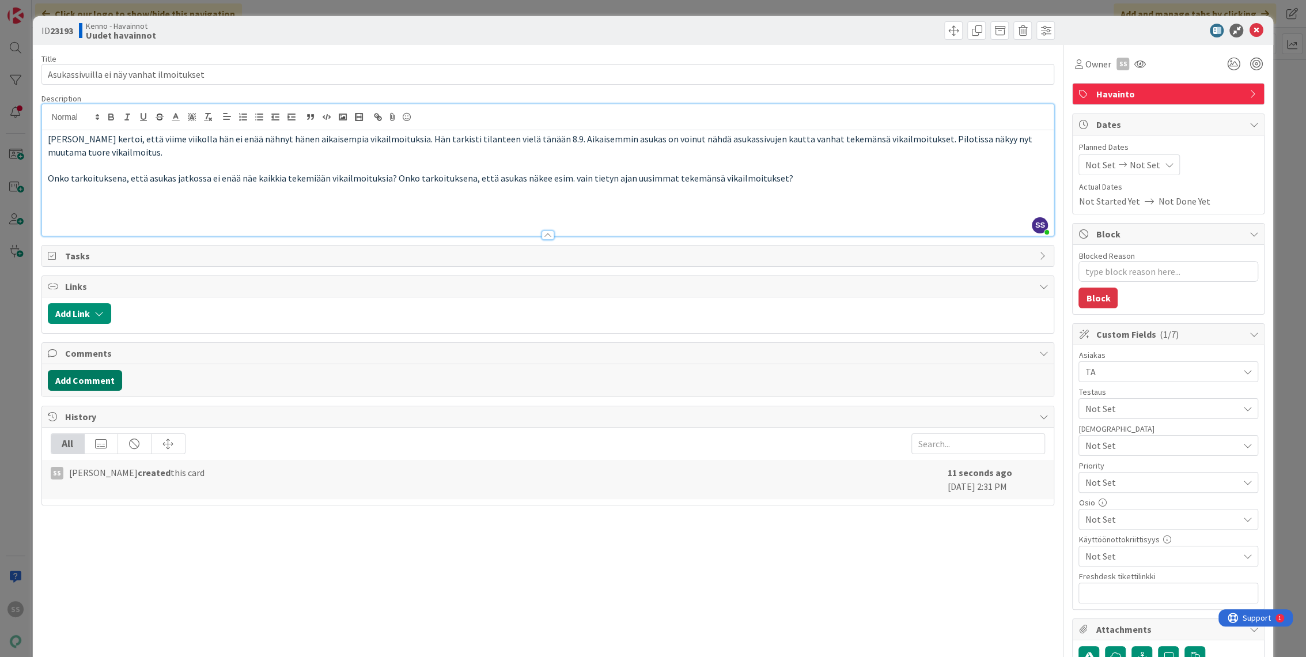
click at [88, 370] on button "Add Comment" at bounding box center [85, 380] width 74 height 21
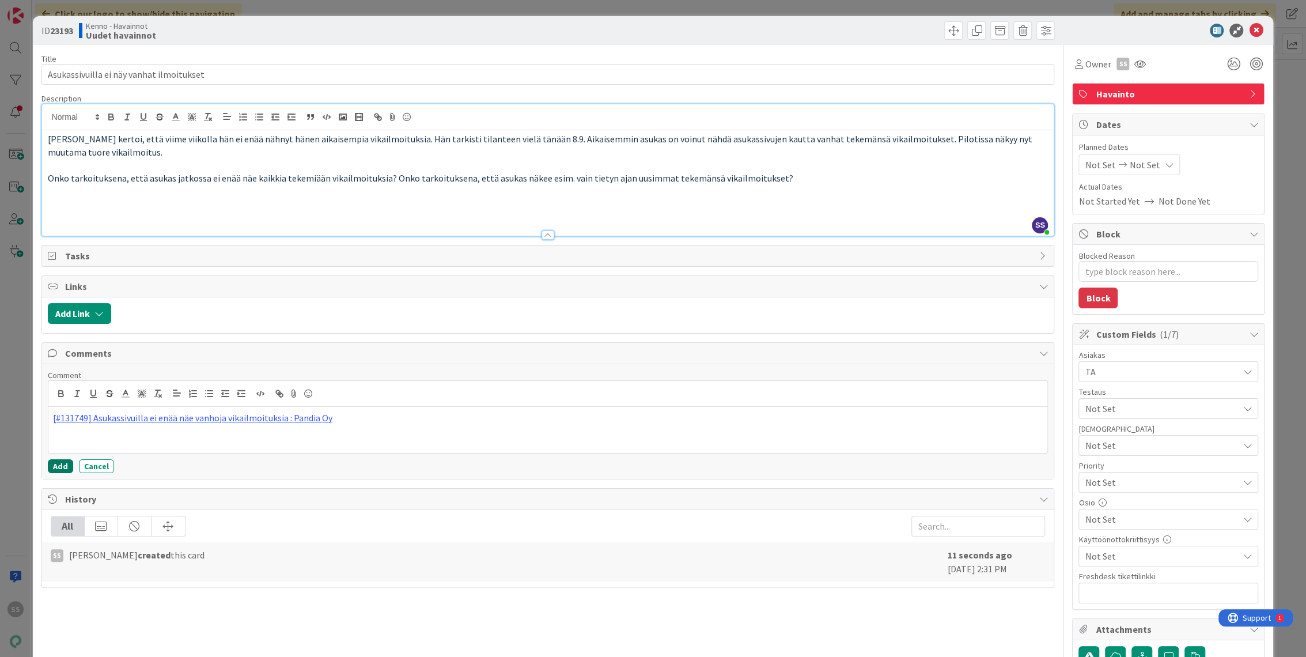
click at [64, 465] on button "Add" at bounding box center [60, 466] width 25 height 14
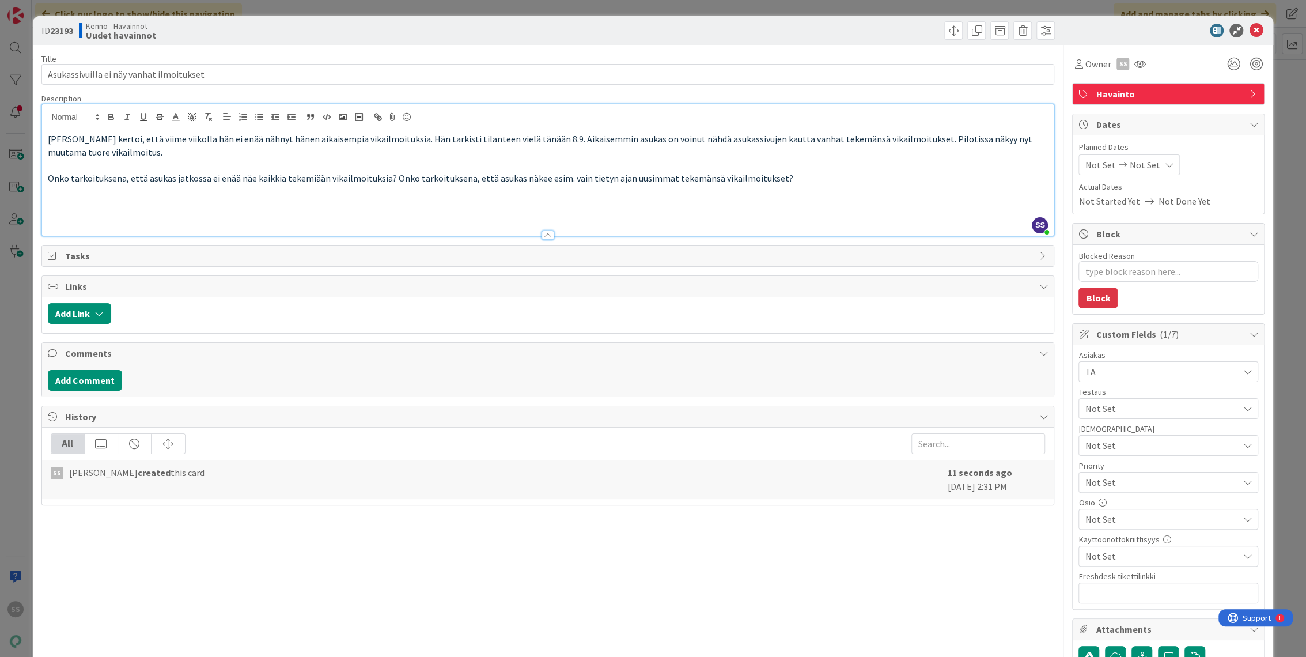
type textarea "x"
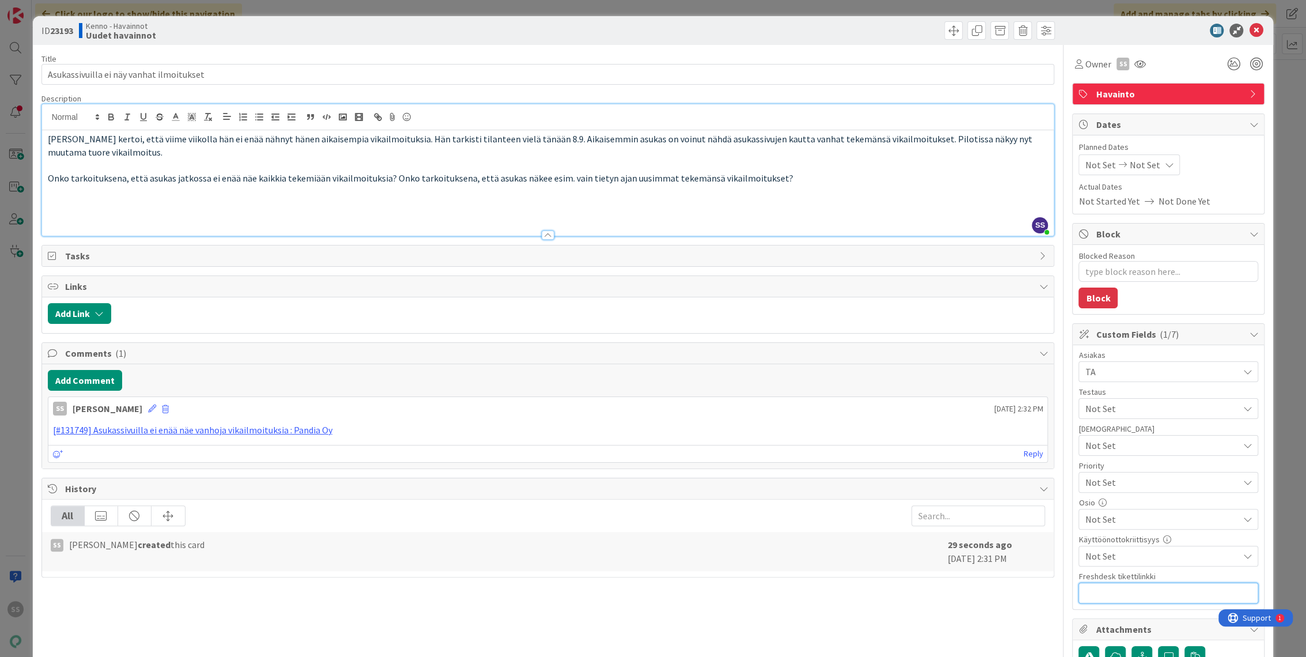
click at [1129, 590] on input "text" at bounding box center [1168, 592] width 180 height 21
paste input "https://pandia-help.freshdesk.com/a/tickets/131749"
type input "https://pandia-help.freshdesk.com/a/tickets/131749"
type textarea "x"
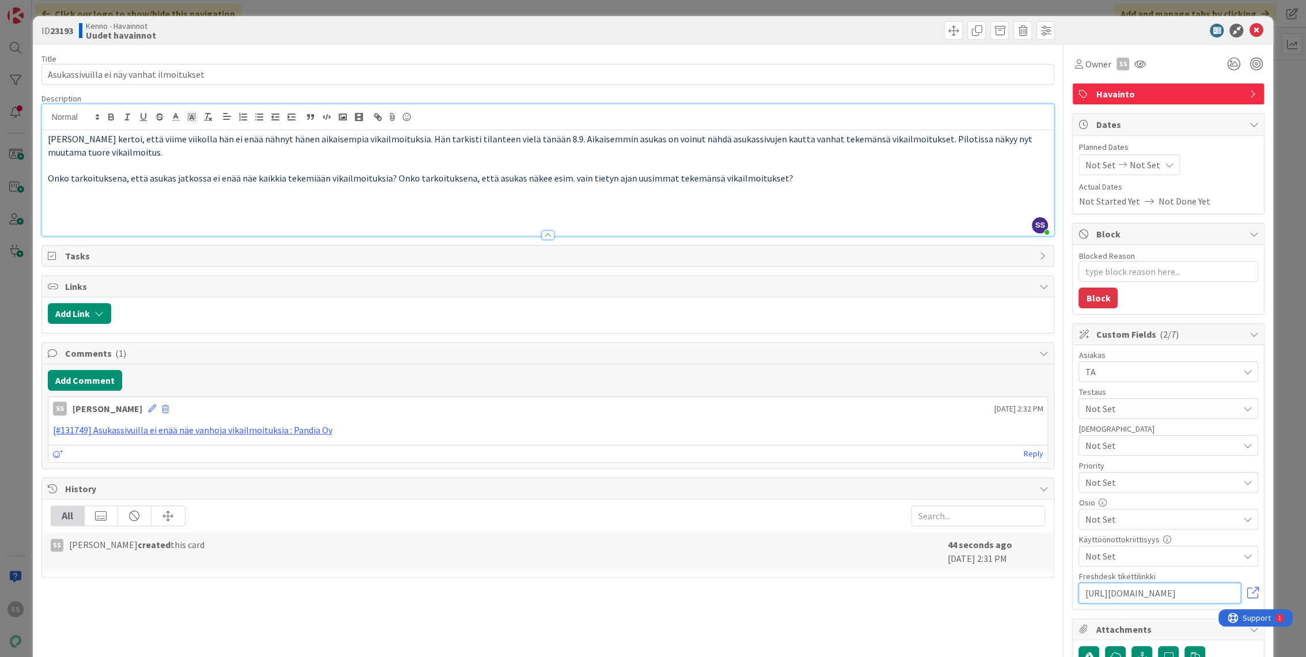
type input "https://pandia-help.freshdesk.com/a/tickets/131749"
click at [856, 200] on p at bounding box center [548, 204] width 1000 height 13
